Goal: Transaction & Acquisition: Purchase product/service

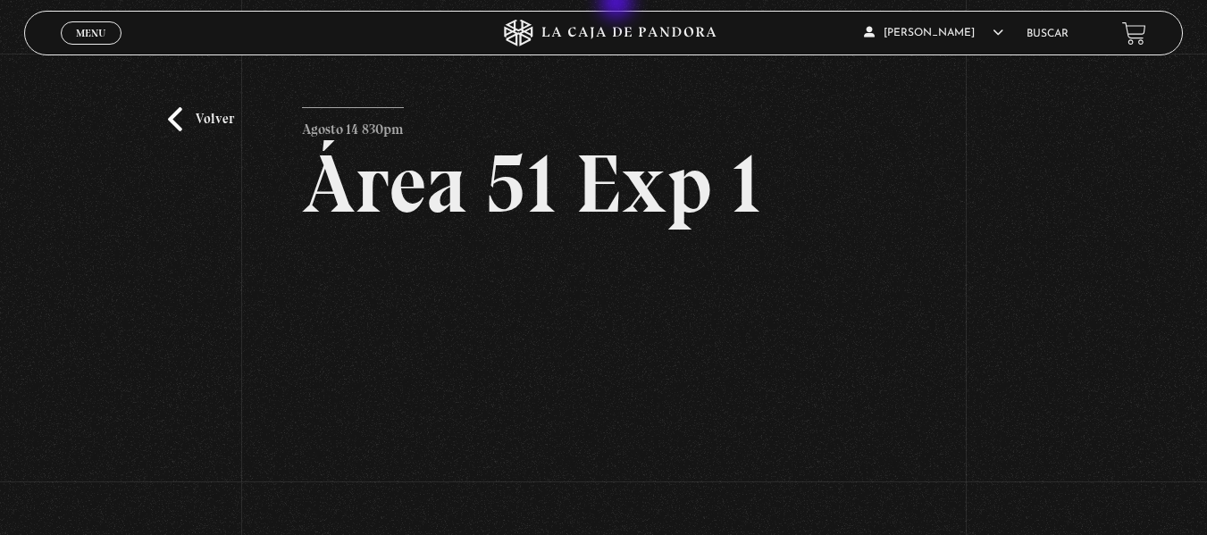
scroll to position [114, 0]
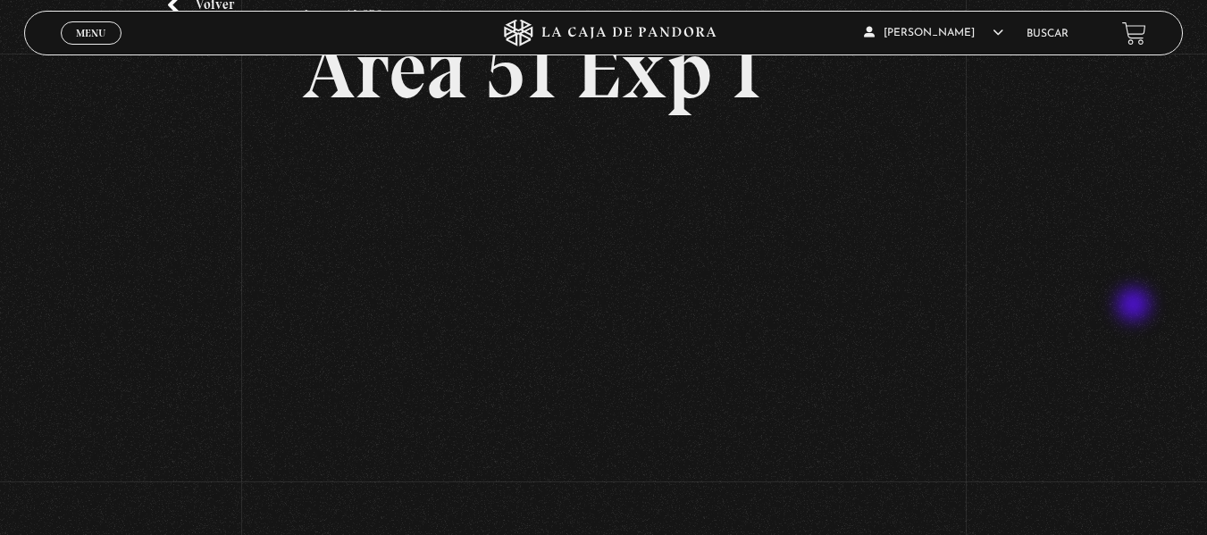
click at [1135, 306] on div "Volver Agosto 14 830pm Área 51 Exp 1" at bounding box center [603, 225] width 1207 height 573
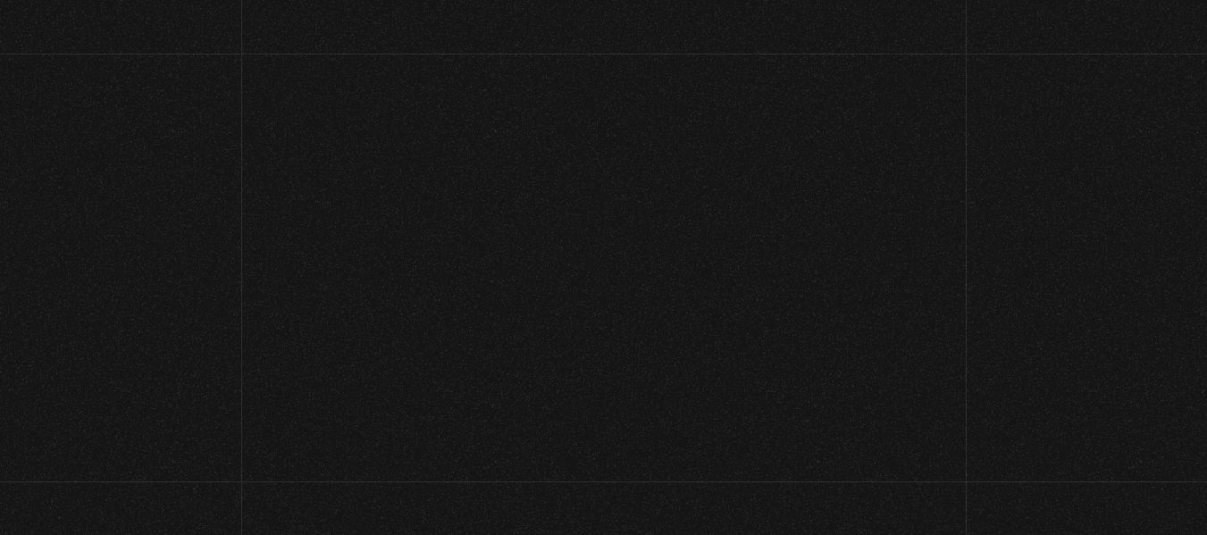
scroll to position [116, 0]
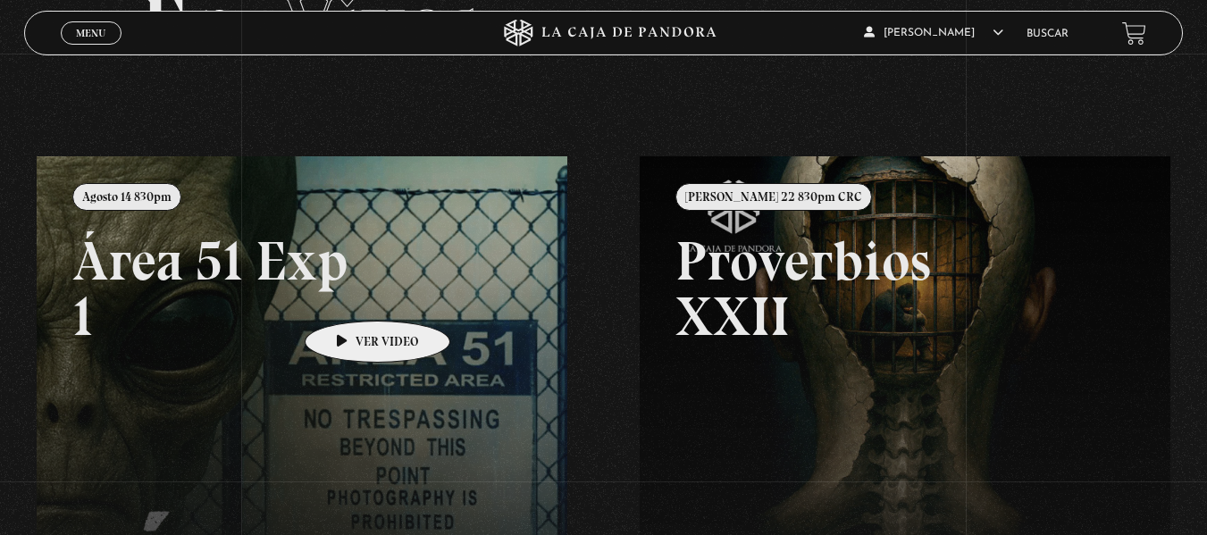
click at [349, 294] on link at bounding box center [640, 423] width 1207 height 535
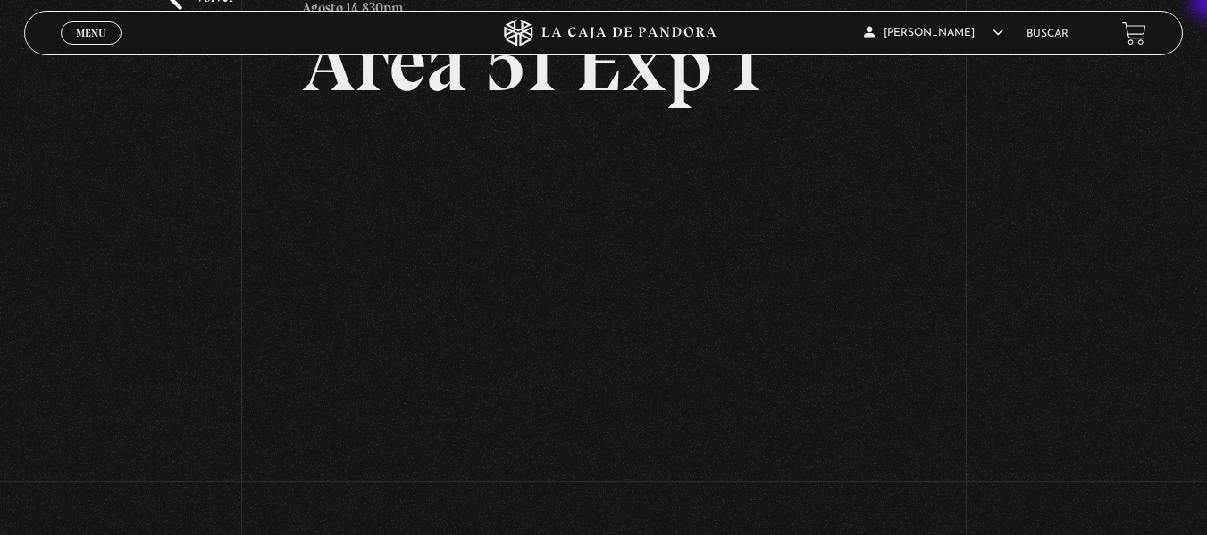
scroll to position [118, 0]
